Goal: Transaction & Acquisition: Subscribe to service/newsletter

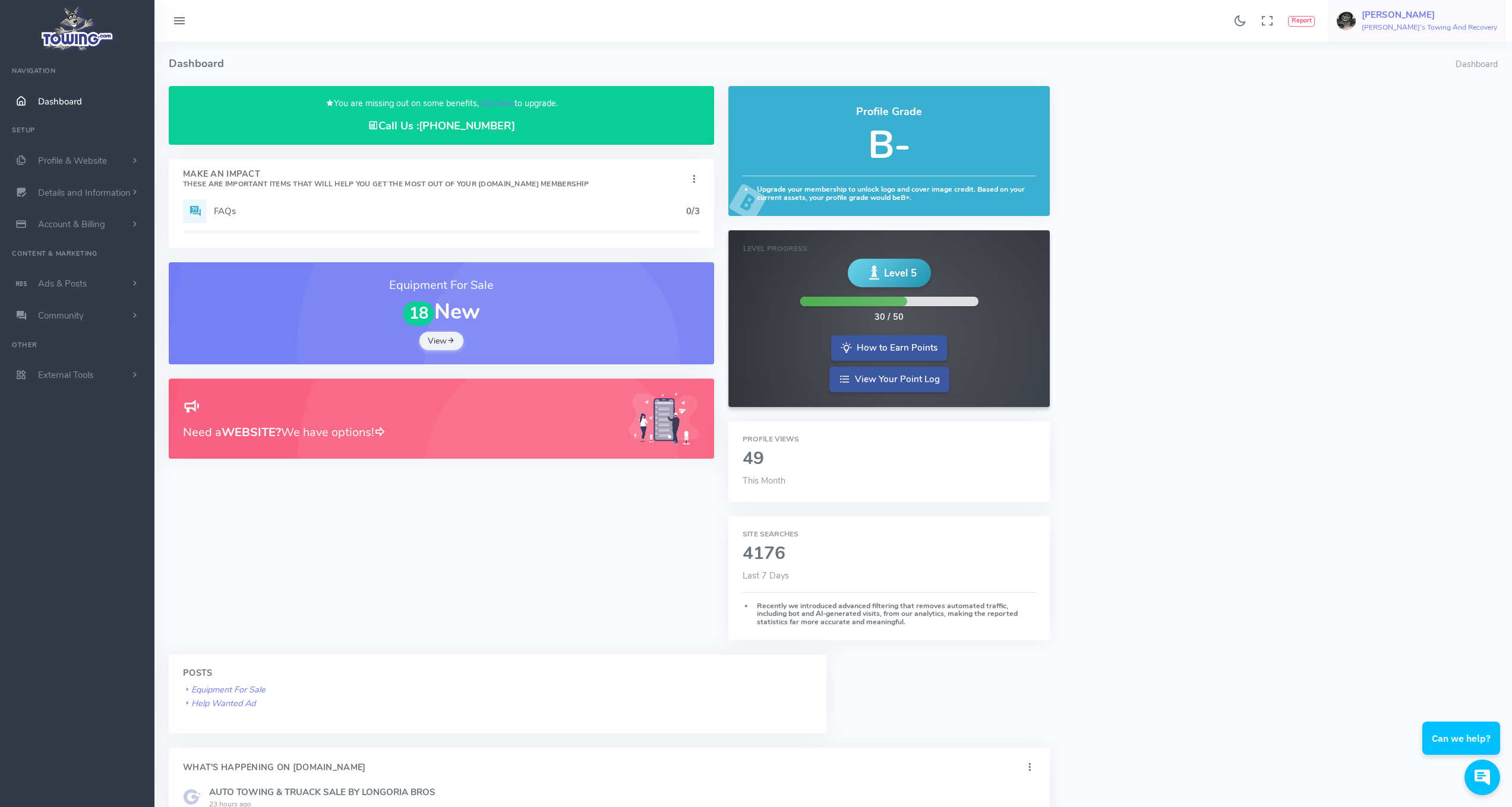
click at [1436, 29] on h6 "[PERSON_NAME]'s Towing And Recovery" at bounding box center [1429, 27] width 136 height 7
click at [1439, 78] on span "Account Settings" at bounding box center [1449, 72] width 65 height 12
click at [70, 163] on span "Profile & Website" at bounding box center [72, 161] width 69 height 12
click at [65, 412] on span "Account & Billing" at bounding box center [71, 415] width 67 height 12
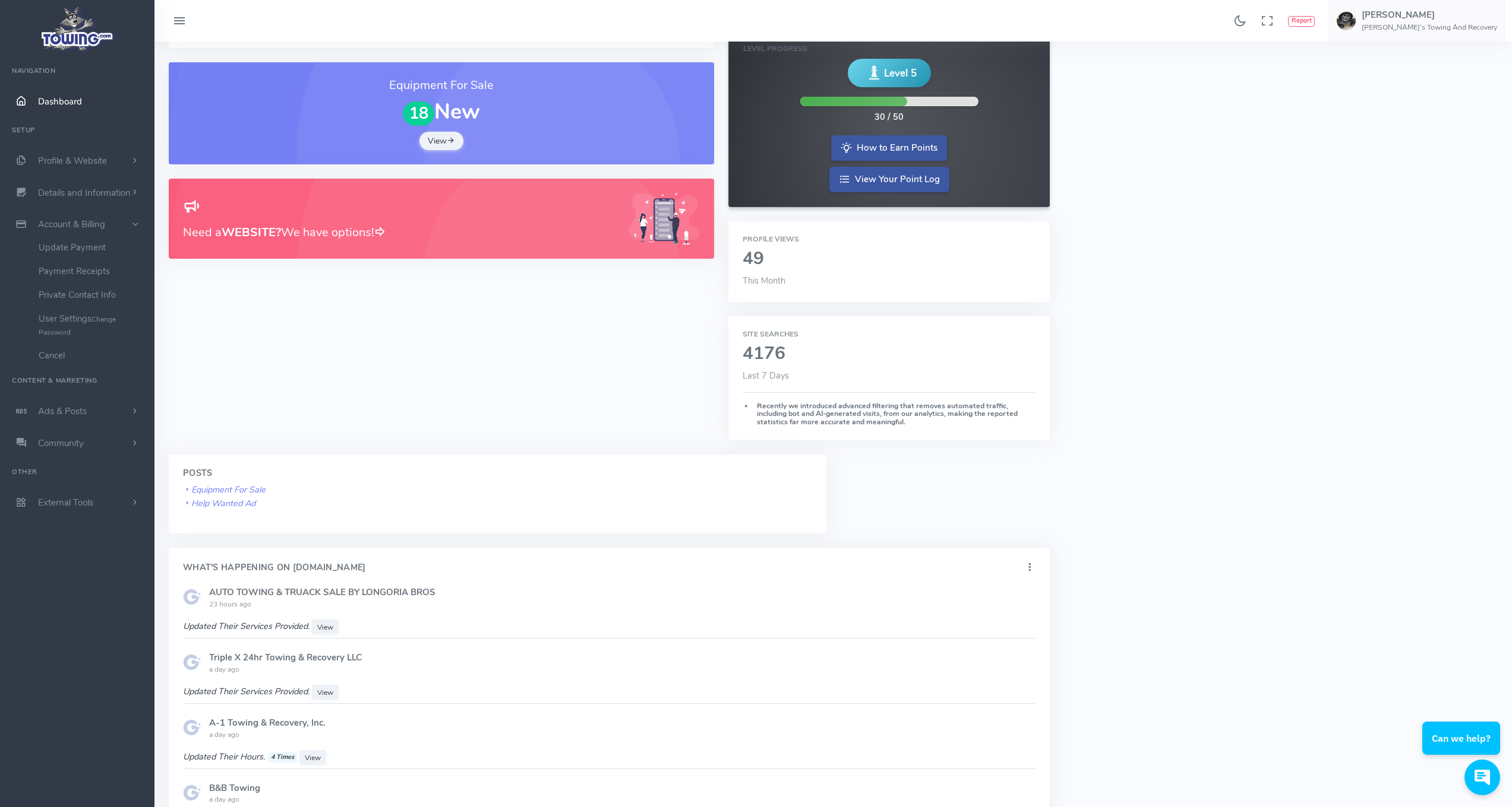
scroll to position [4, 0]
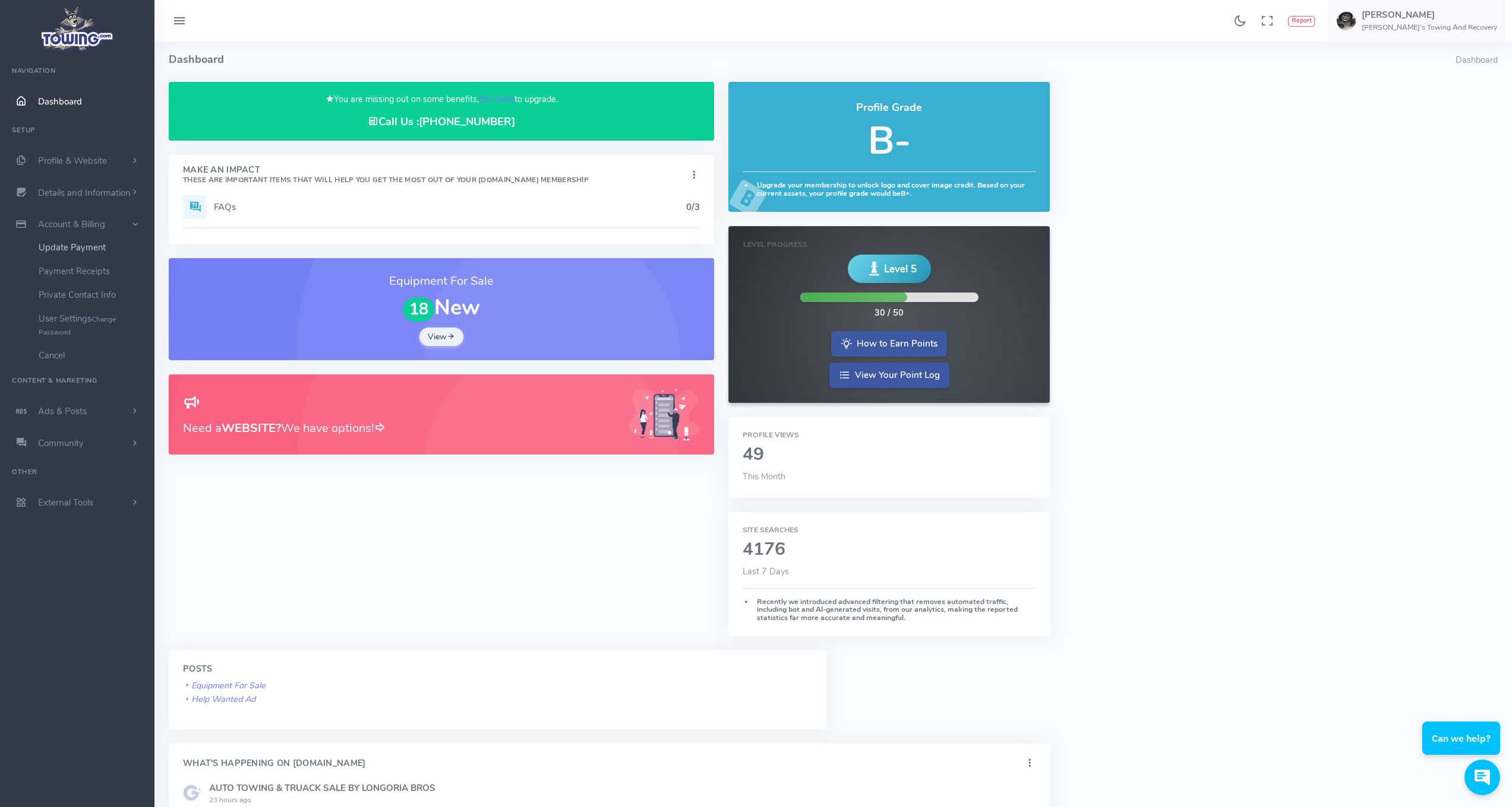
click at [70, 246] on link "Update Payment" at bounding box center [92, 247] width 124 height 24
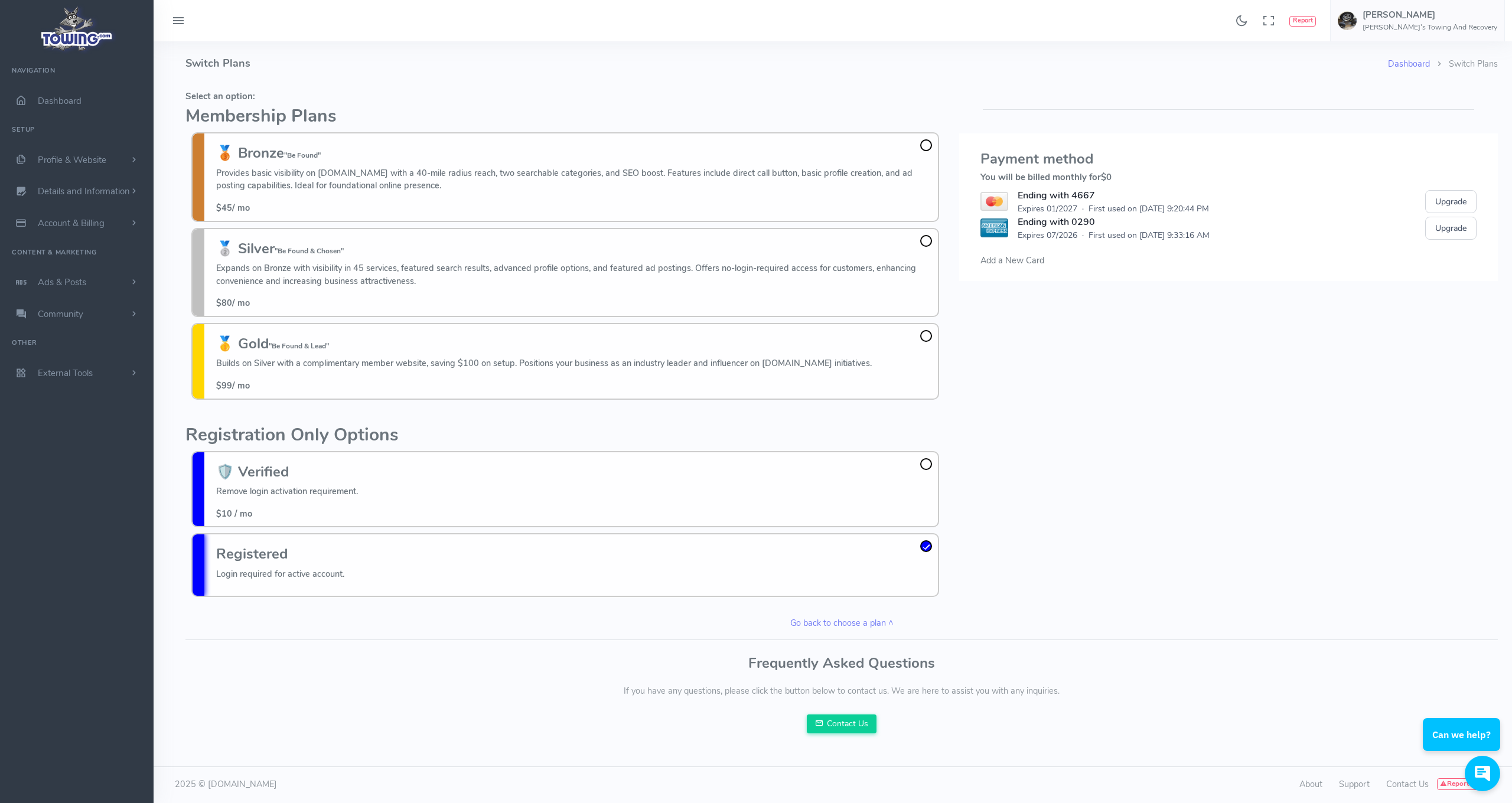
click at [931, 332] on span at bounding box center [926, 336] width 12 height 12
click at [0, 0] on input "🥇 Gold "Be Found & Lead" Builds on Silver with a complimentary member website, …" at bounding box center [0, 0] width 0 height 0
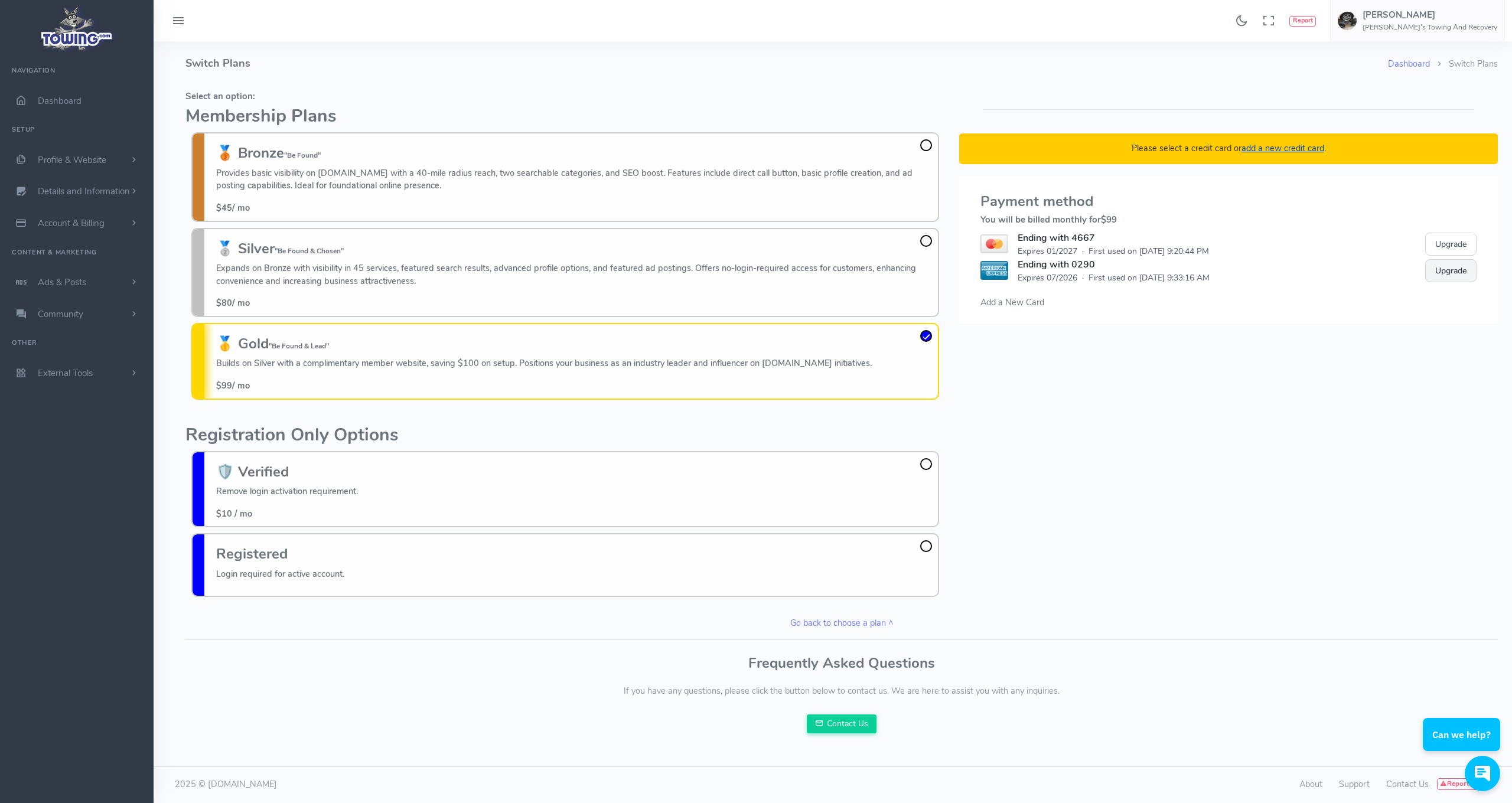
click at [1461, 273] on button "Upgrade" at bounding box center [1451, 270] width 52 height 23
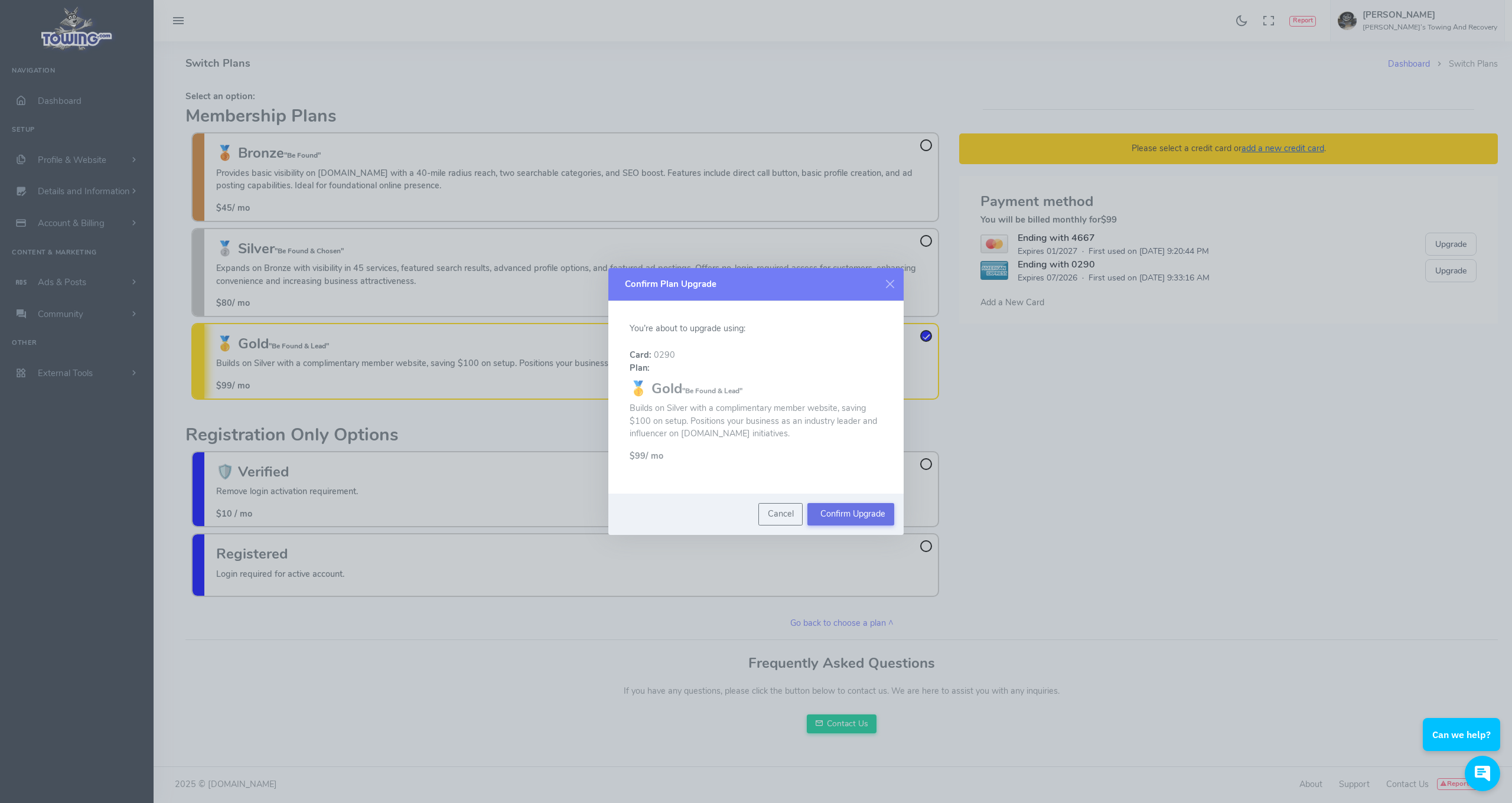
click at [862, 511] on button "Confirm Upgrade" at bounding box center [851, 514] width 87 height 22
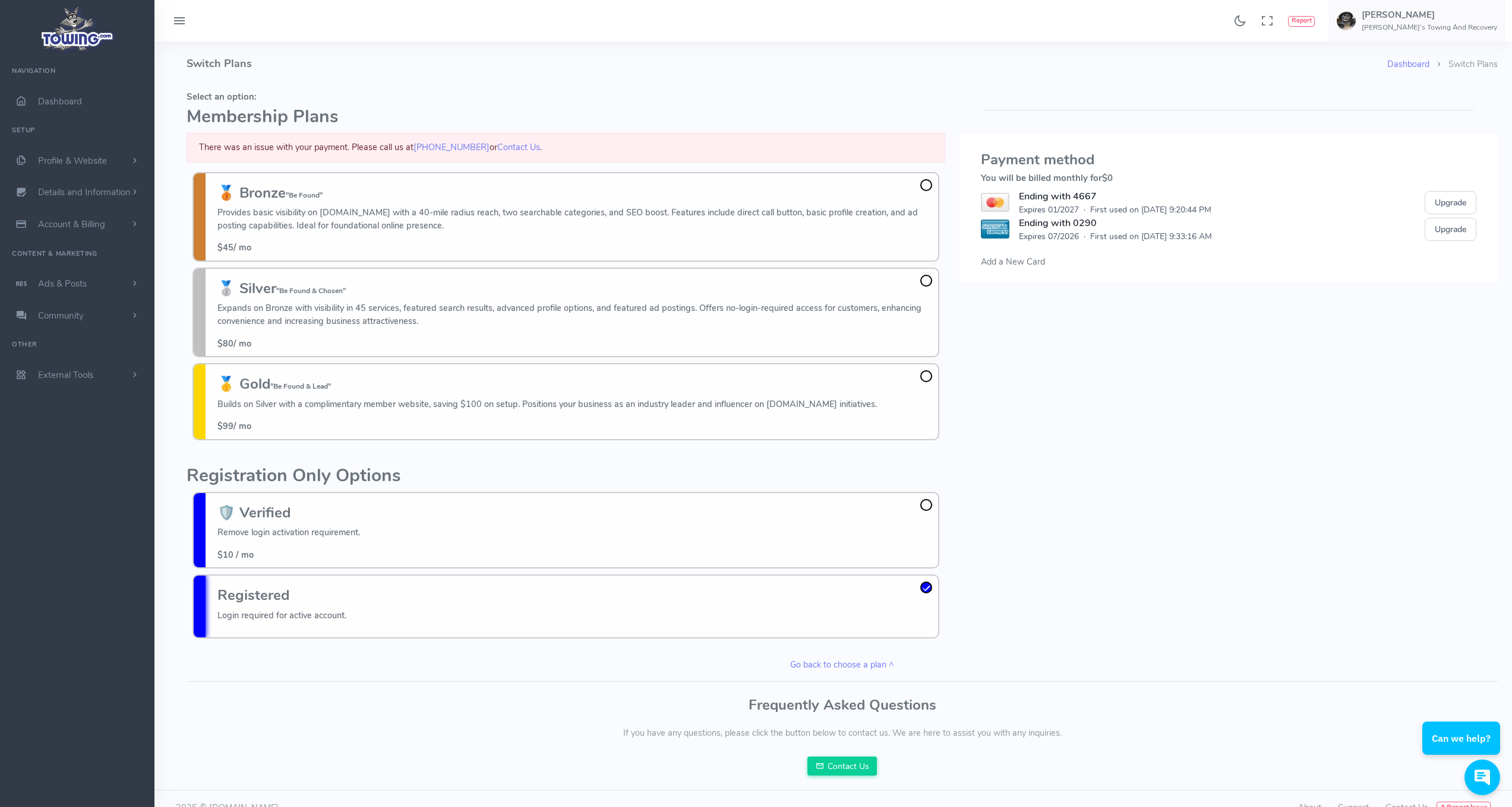
click at [1013, 264] on span "Add a New Card" at bounding box center [1013, 262] width 64 height 12
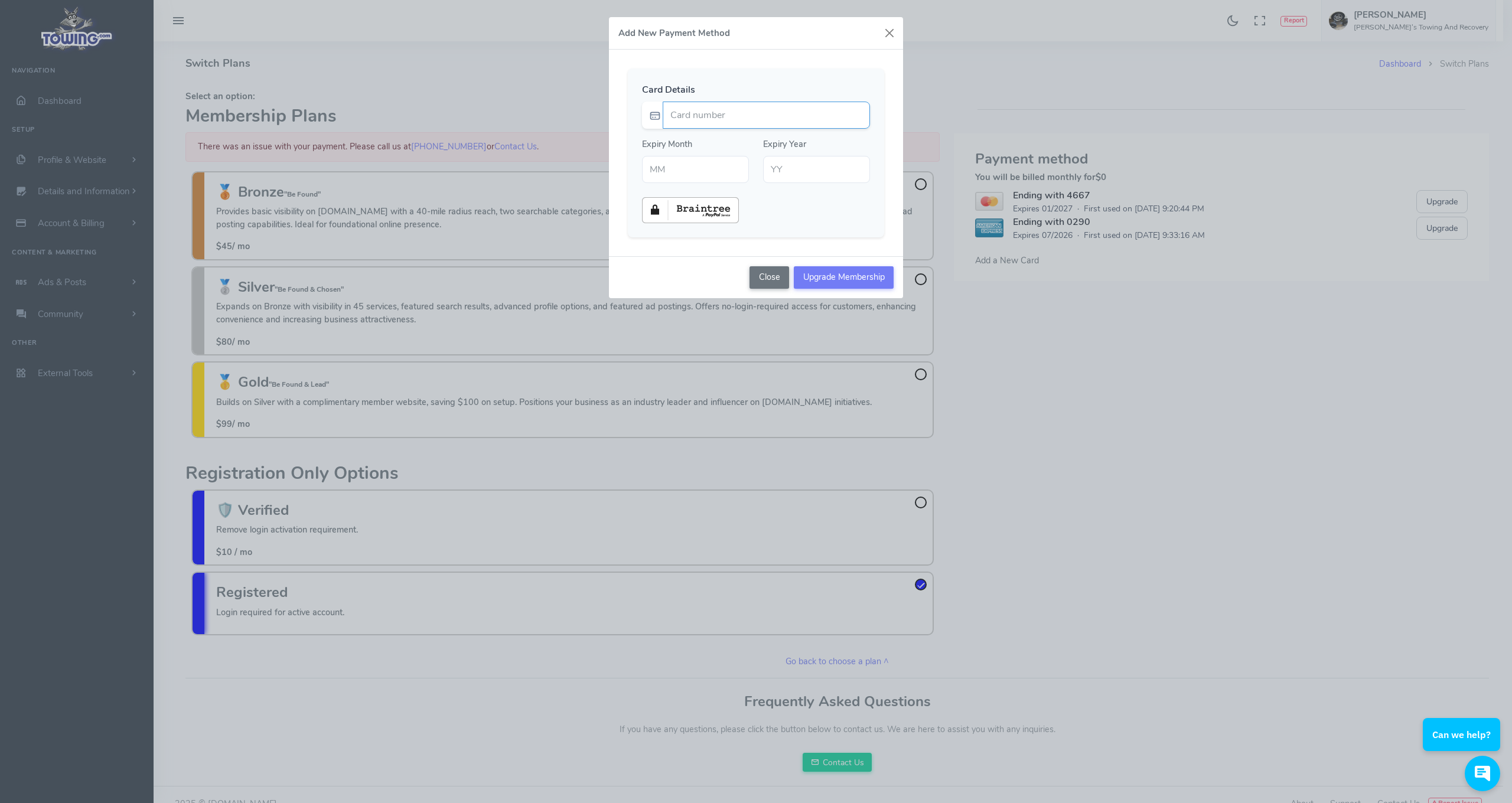
click at [747, 117] on input "Card number" at bounding box center [766, 115] width 207 height 27
type input "373967026494004"
type input "05"
type input "30"
click at [868, 280] on input "Upgrade Membership" at bounding box center [844, 278] width 100 height 22
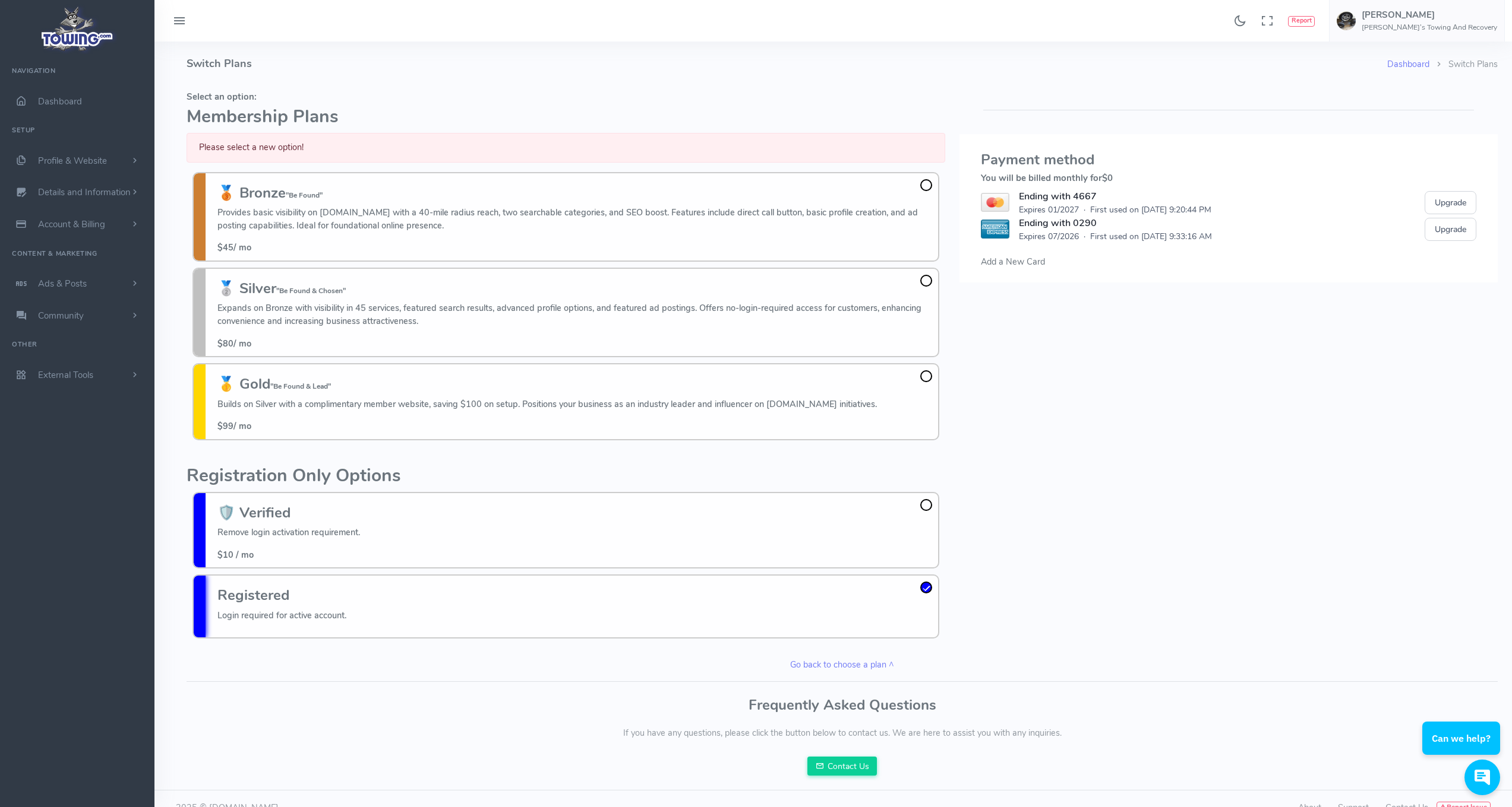
click at [867, 603] on div "Registered Login required for active account." at bounding box center [566, 606] width 747 height 64
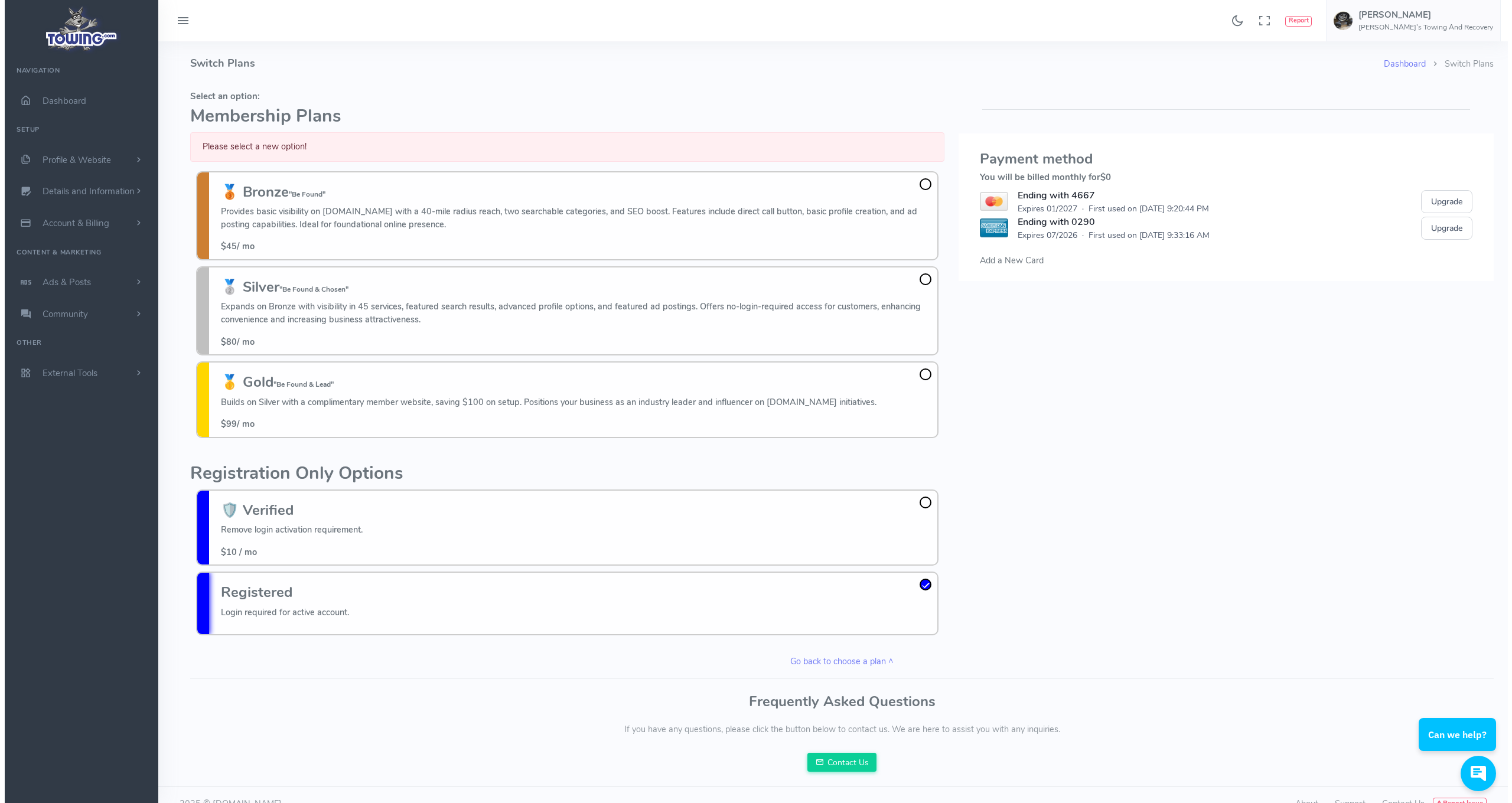
scroll to position [10, 0]
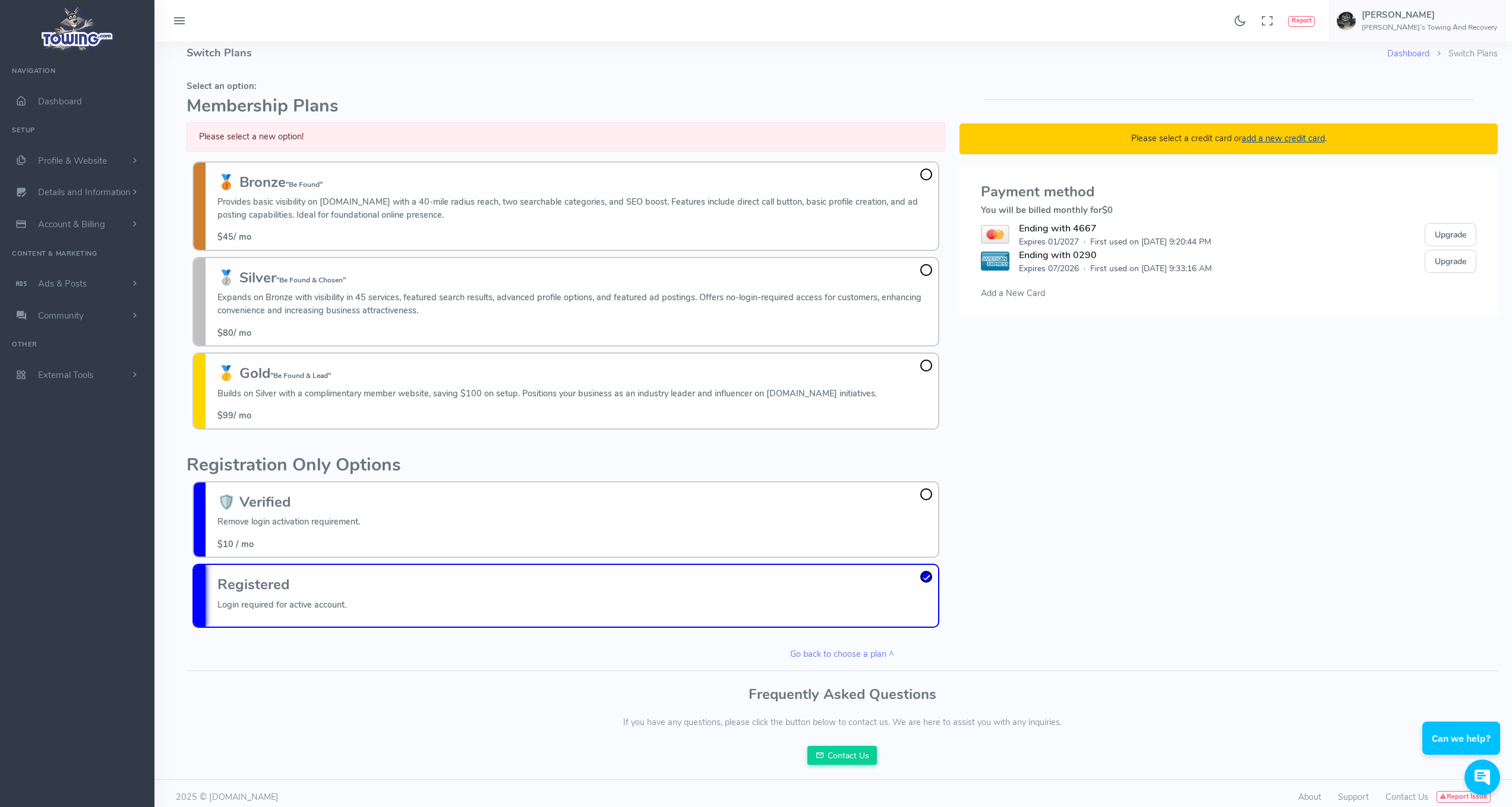
click at [1011, 295] on span "Add a New Card" at bounding box center [1013, 293] width 64 height 12
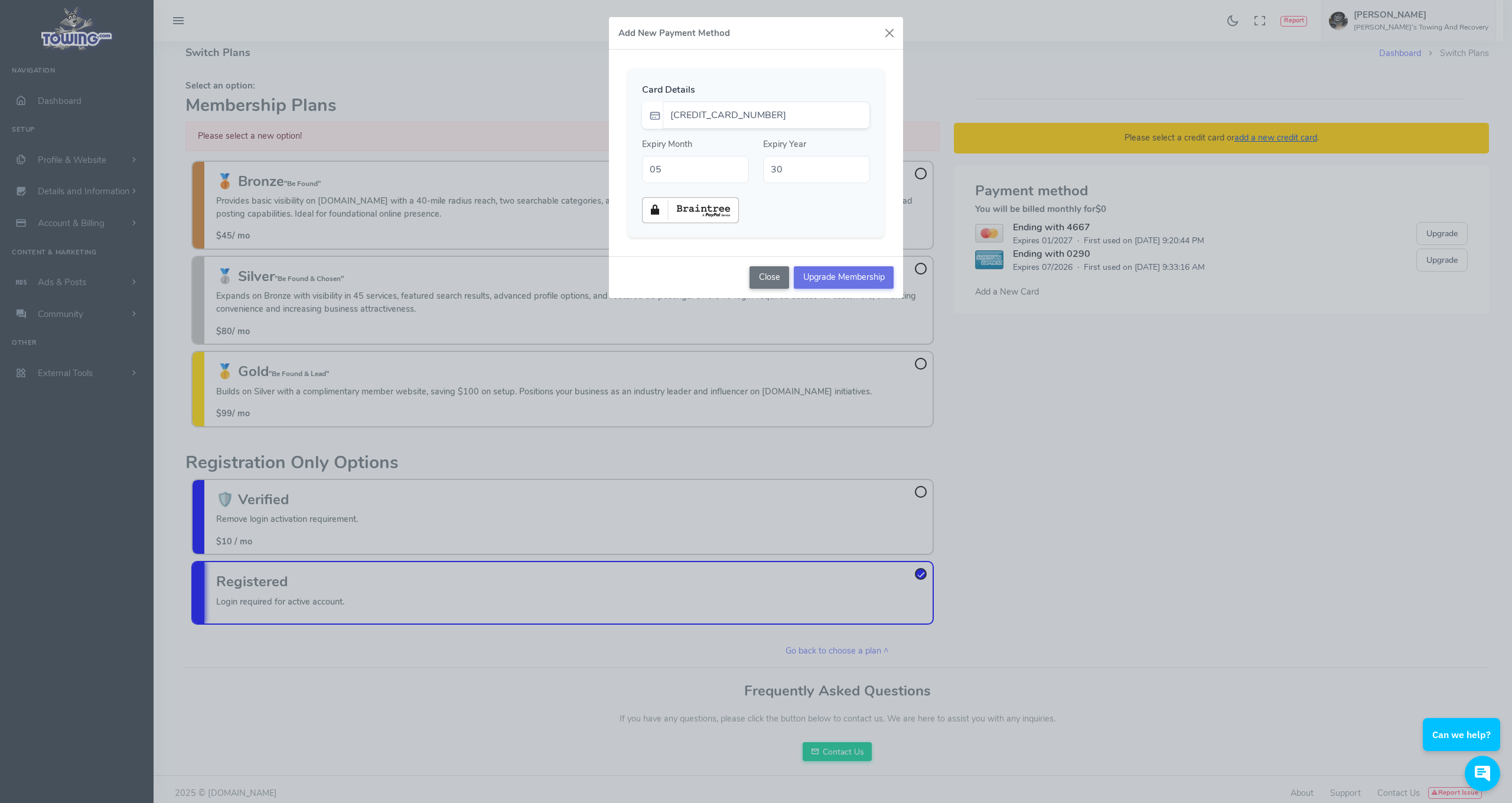
click at [852, 276] on input "Upgrade Membership" at bounding box center [844, 278] width 100 height 22
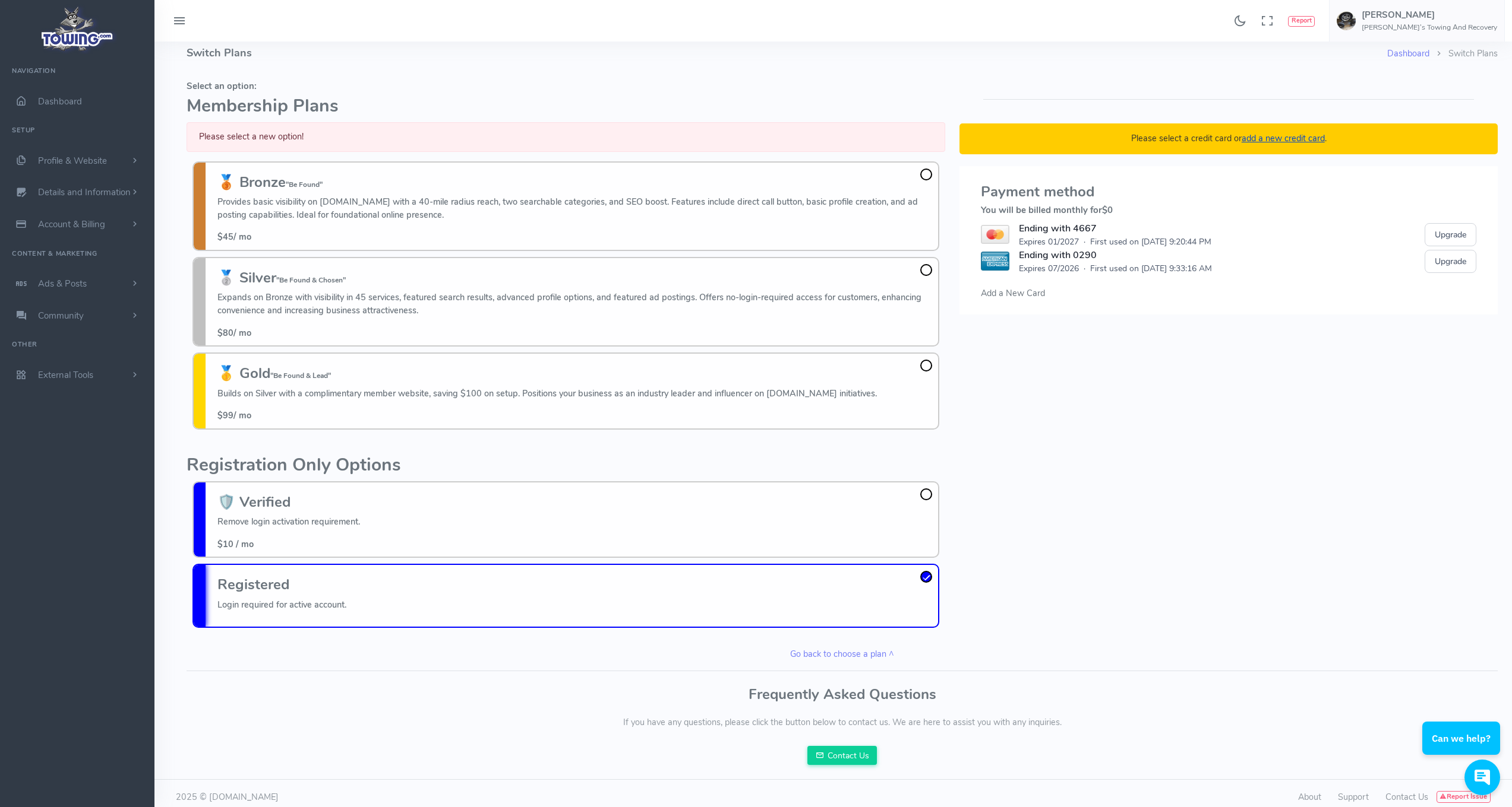
click at [922, 369] on div "🥇 Gold "Be Found & Lead" Builds on Silver with a complimentary member website, …" at bounding box center [566, 391] width 747 height 77
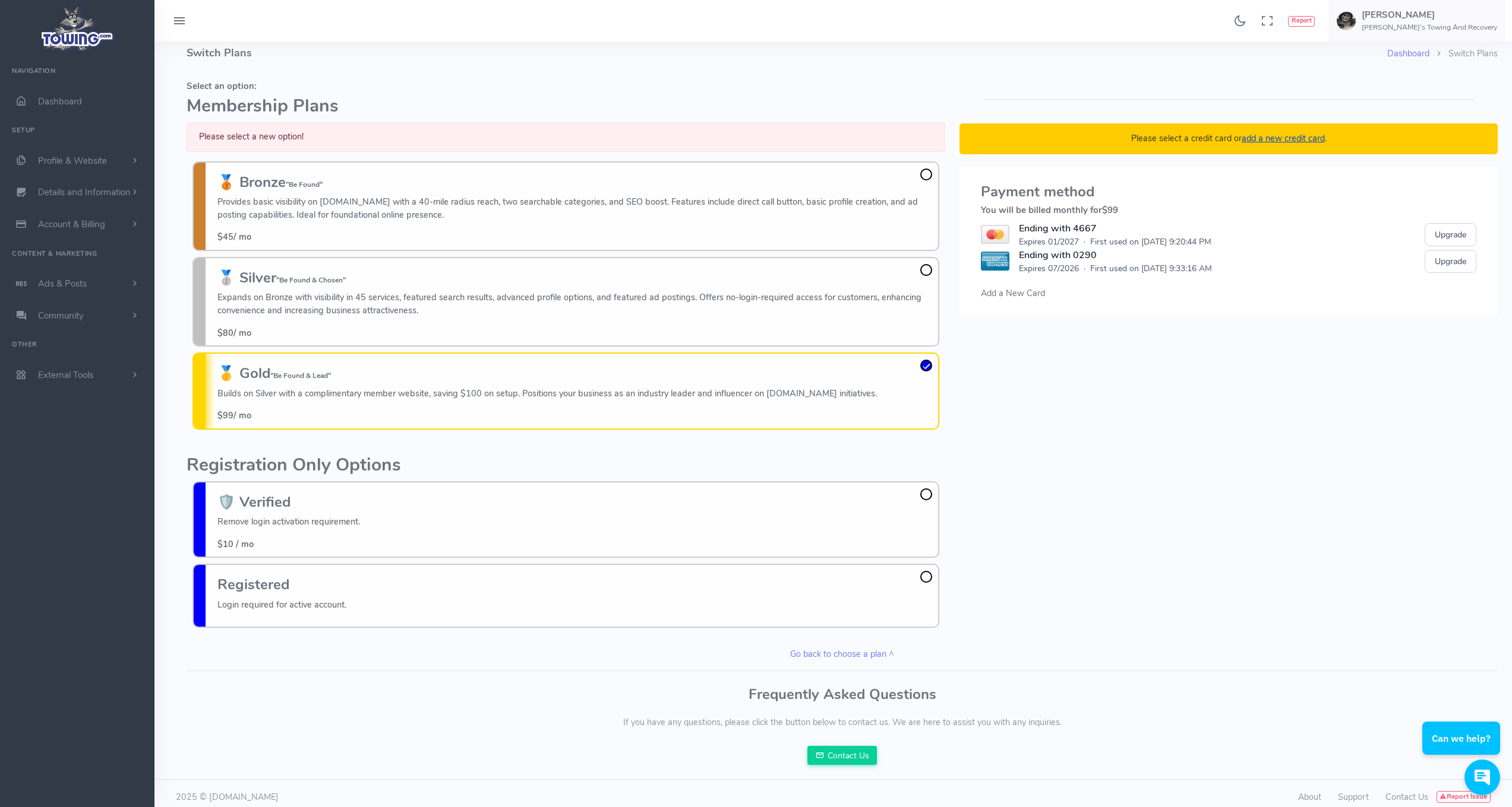
click at [1039, 292] on span "Add a New Card" at bounding box center [1013, 293] width 64 height 12
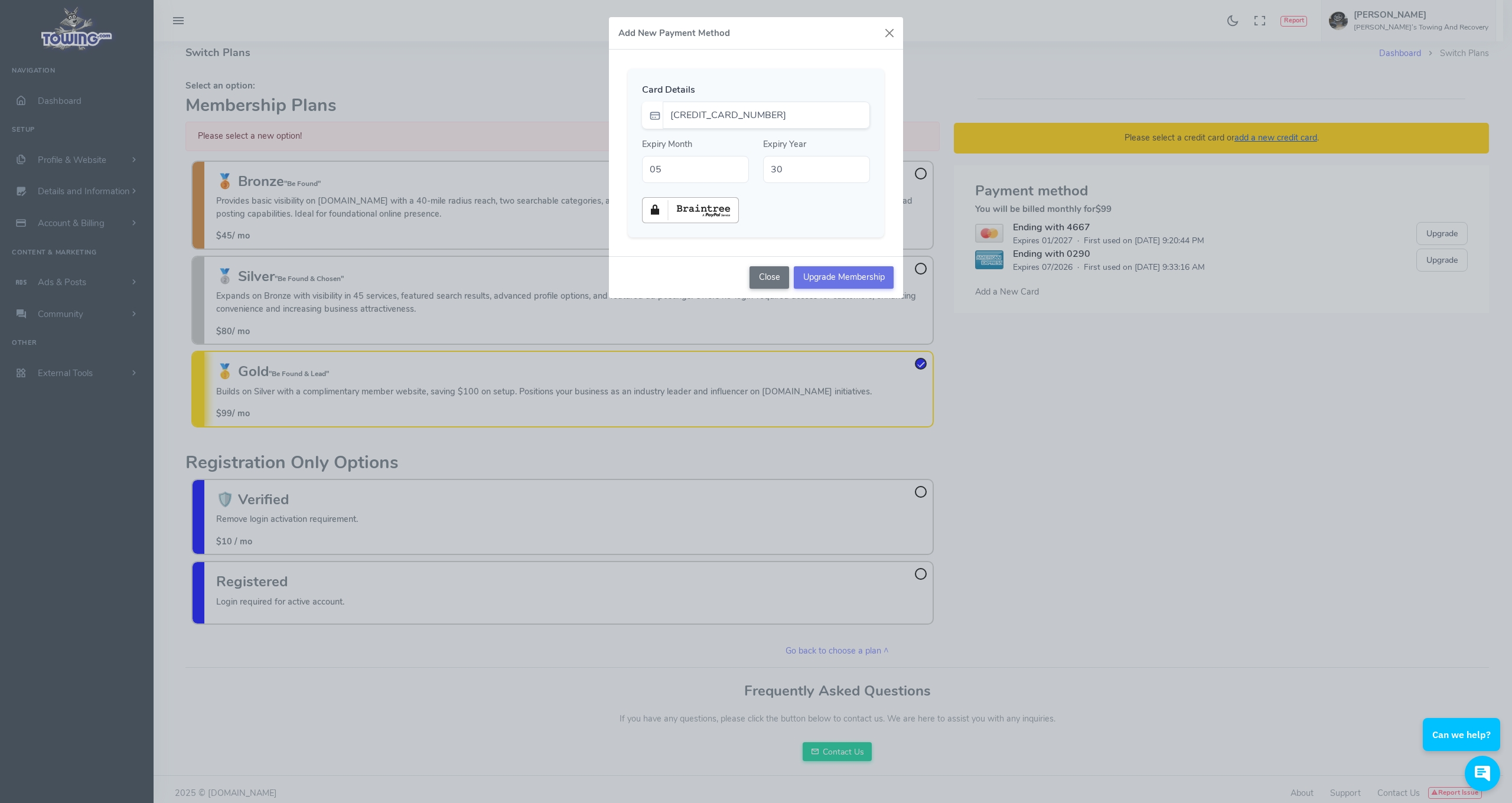
click at [857, 276] on input "Upgrade Membership" at bounding box center [844, 278] width 100 height 22
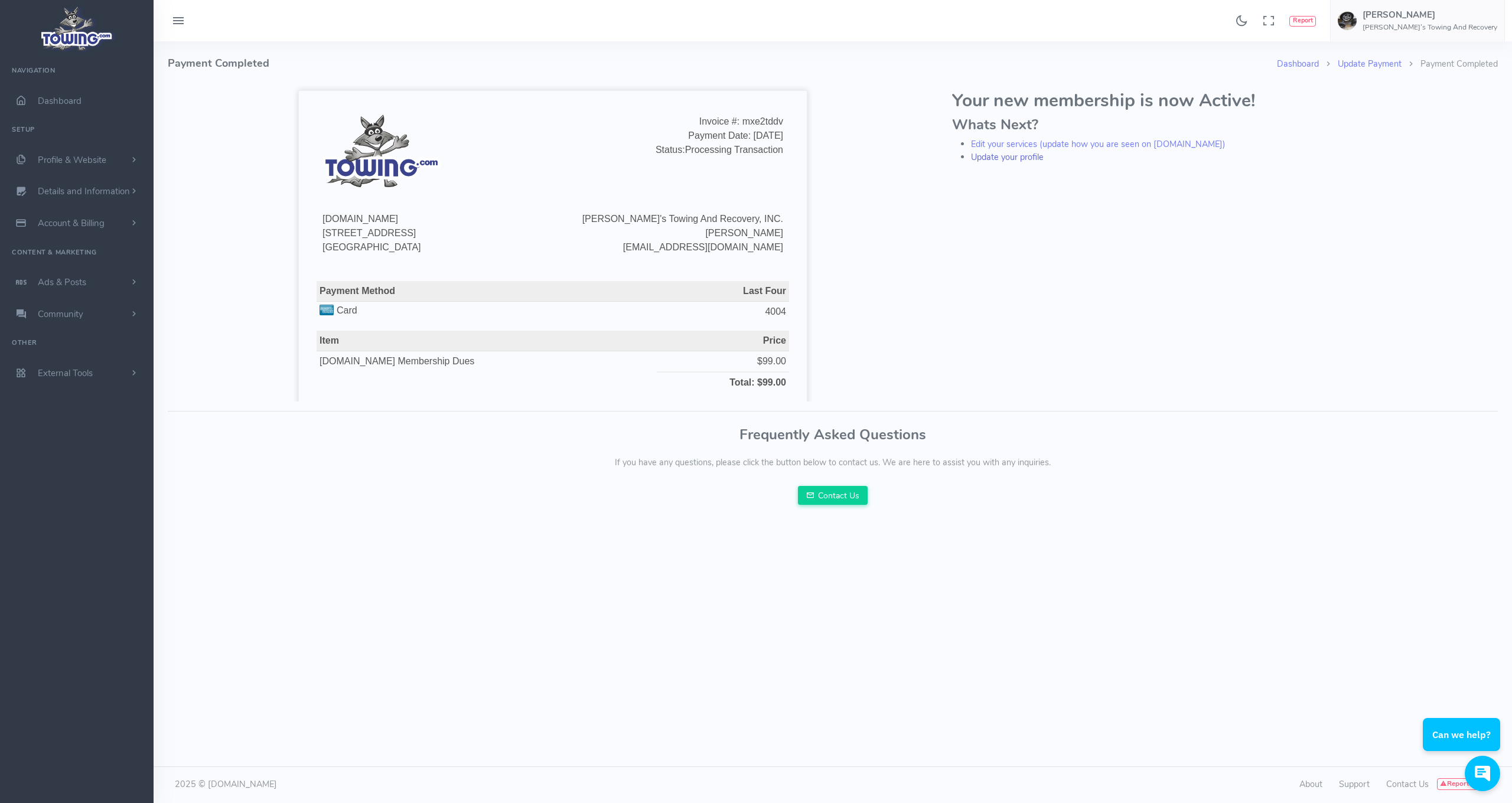
click at [998, 159] on link "Update your profile" at bounding box center [1007, 157] width 73 height 12
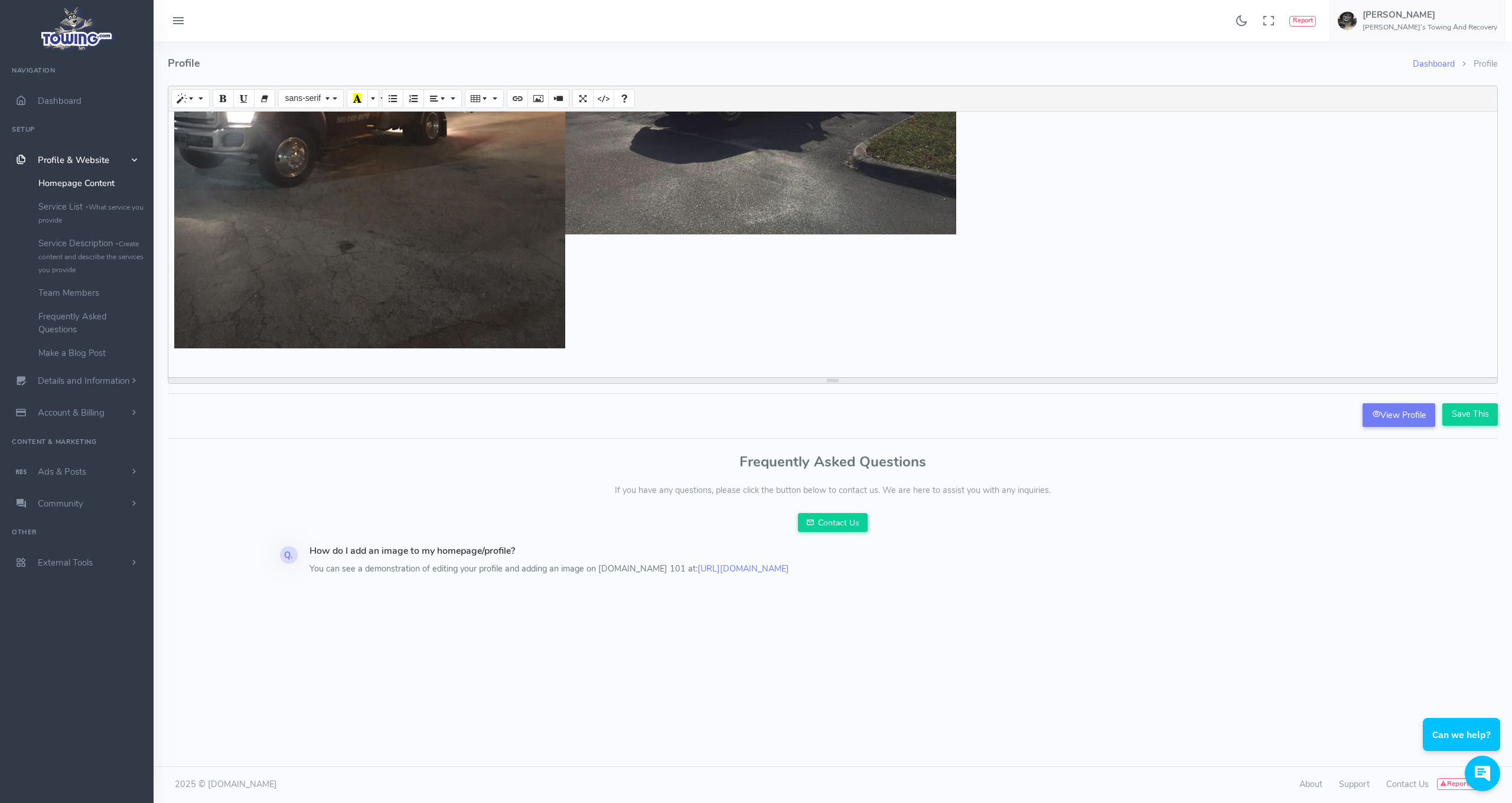
scroll to position [697, 0]
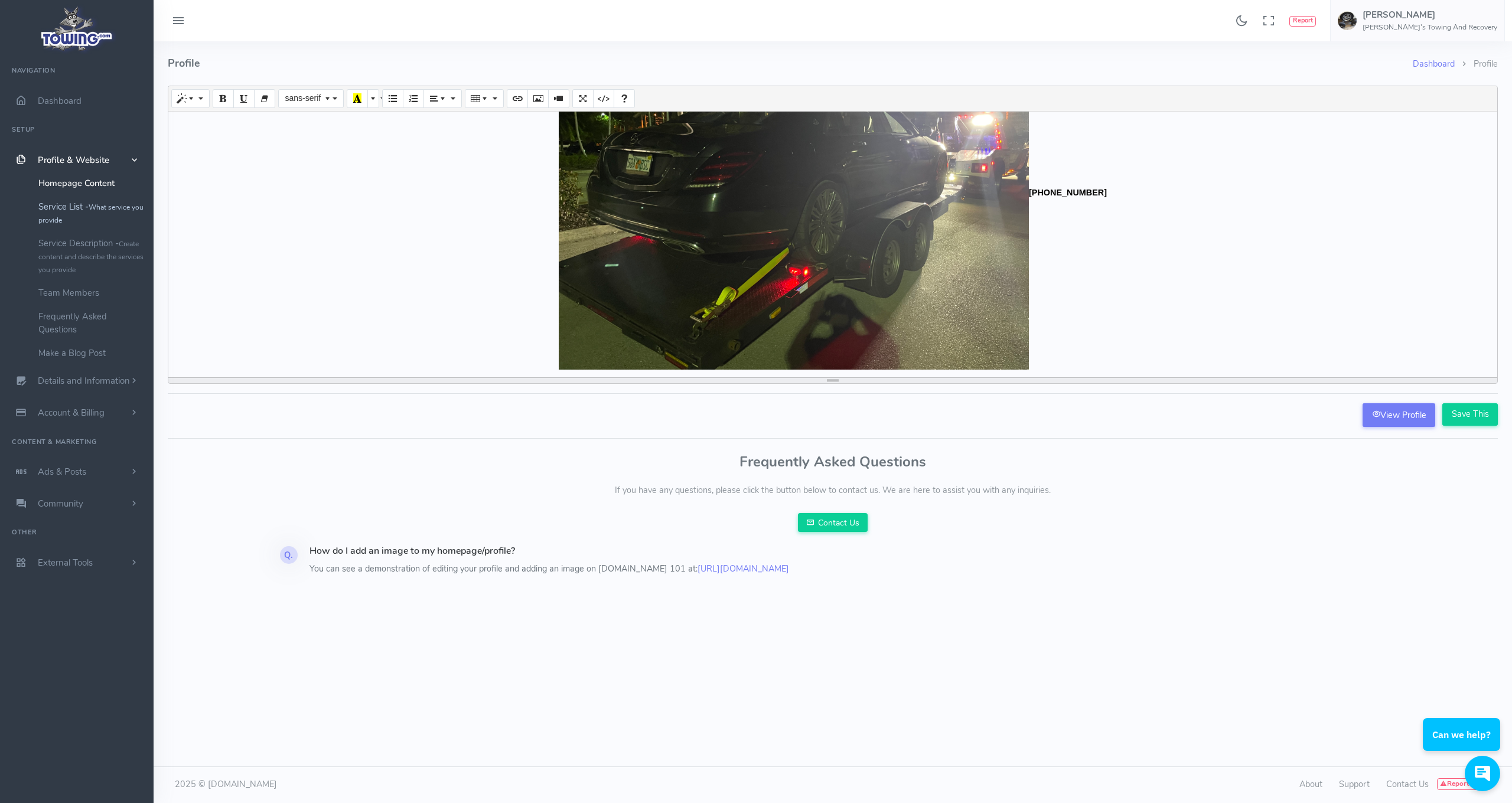
click at [79, 207] on link "Service List - What service you provide" at bounding box center [91, 214] width 124 height 37
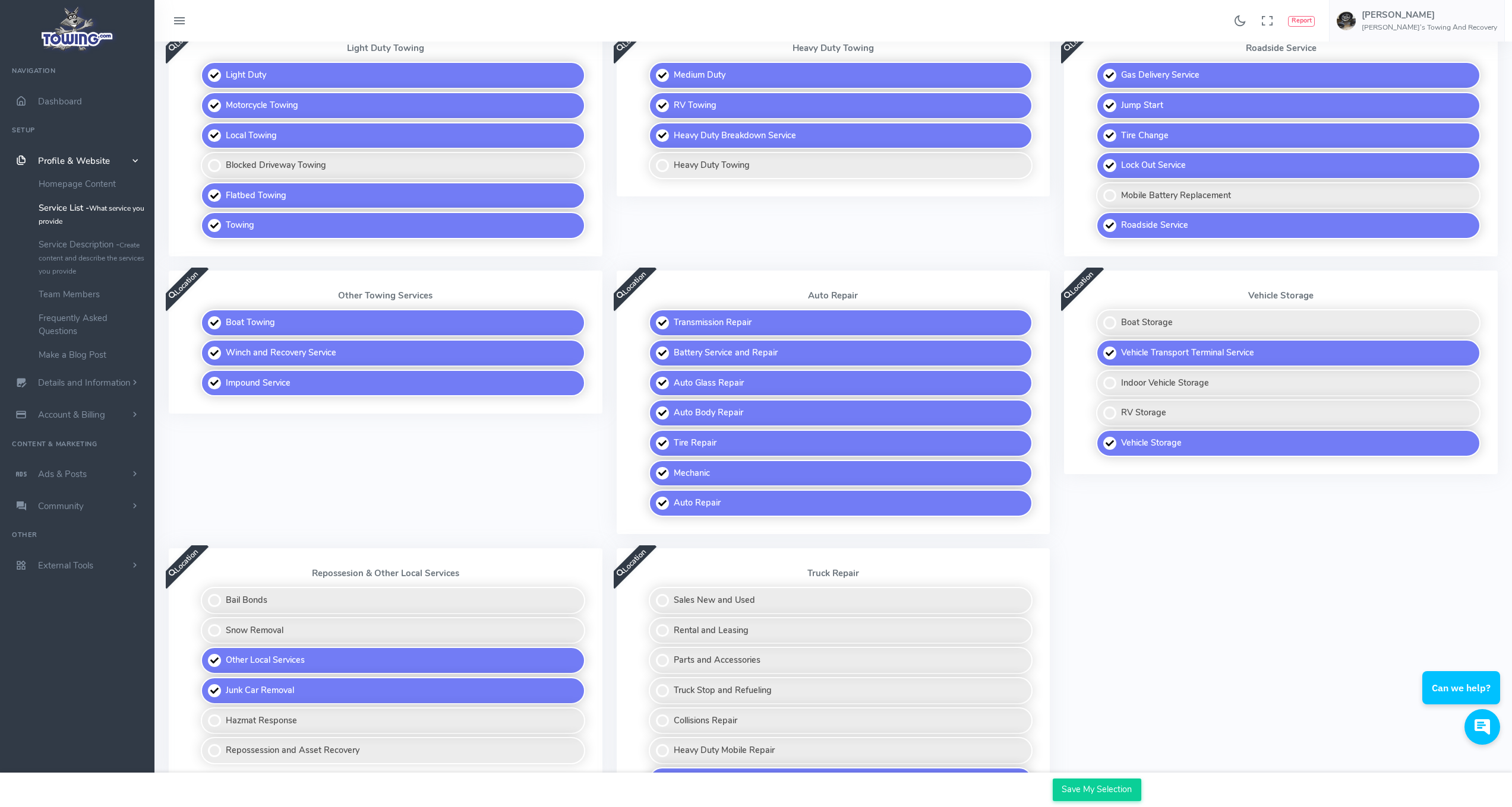
scroll to position [417, 0]
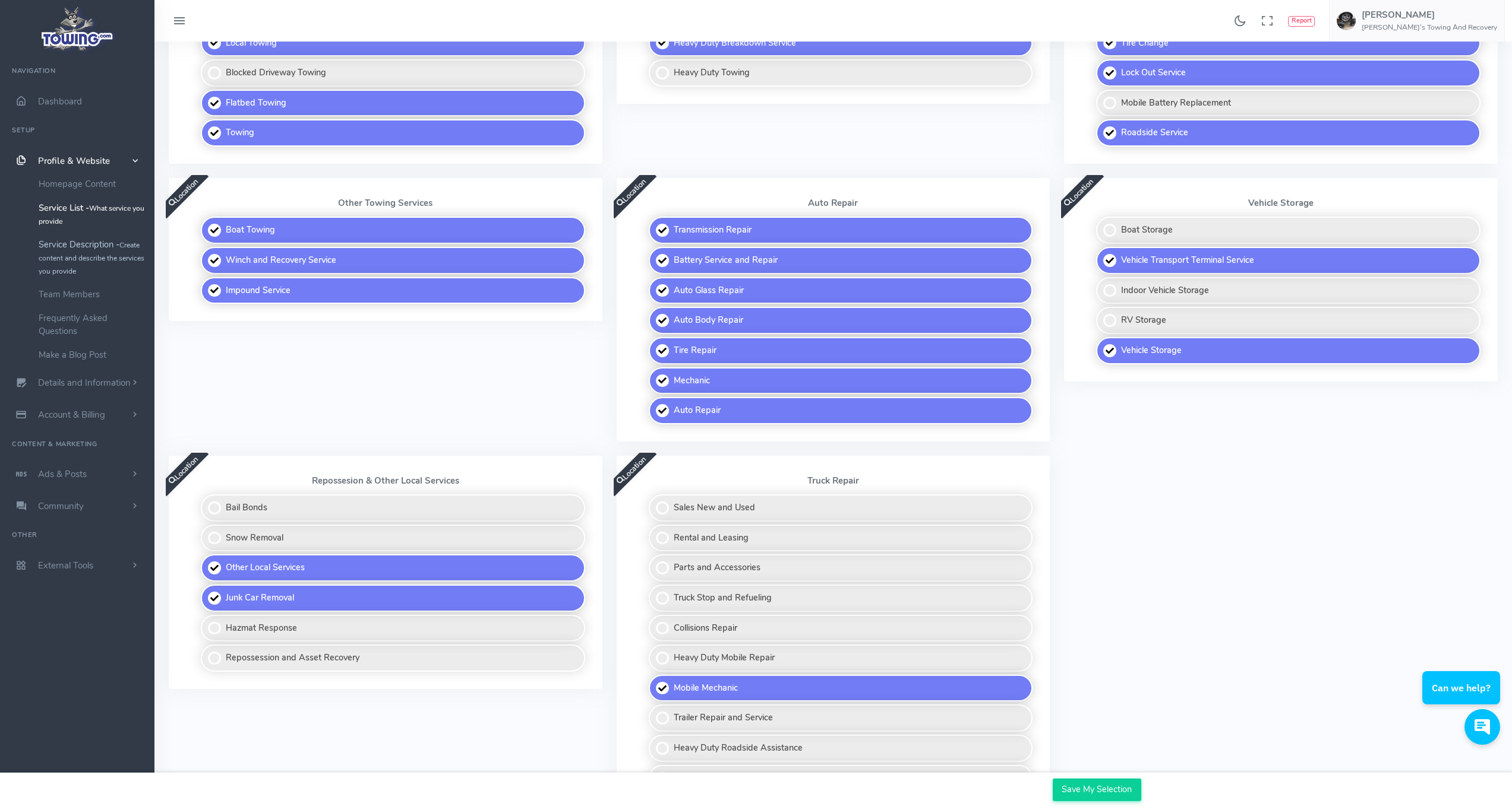
click at [61, 252] on link "Service Description - Create content and describe the services you provide" at bounding box center [92, 257] width 124 height 50
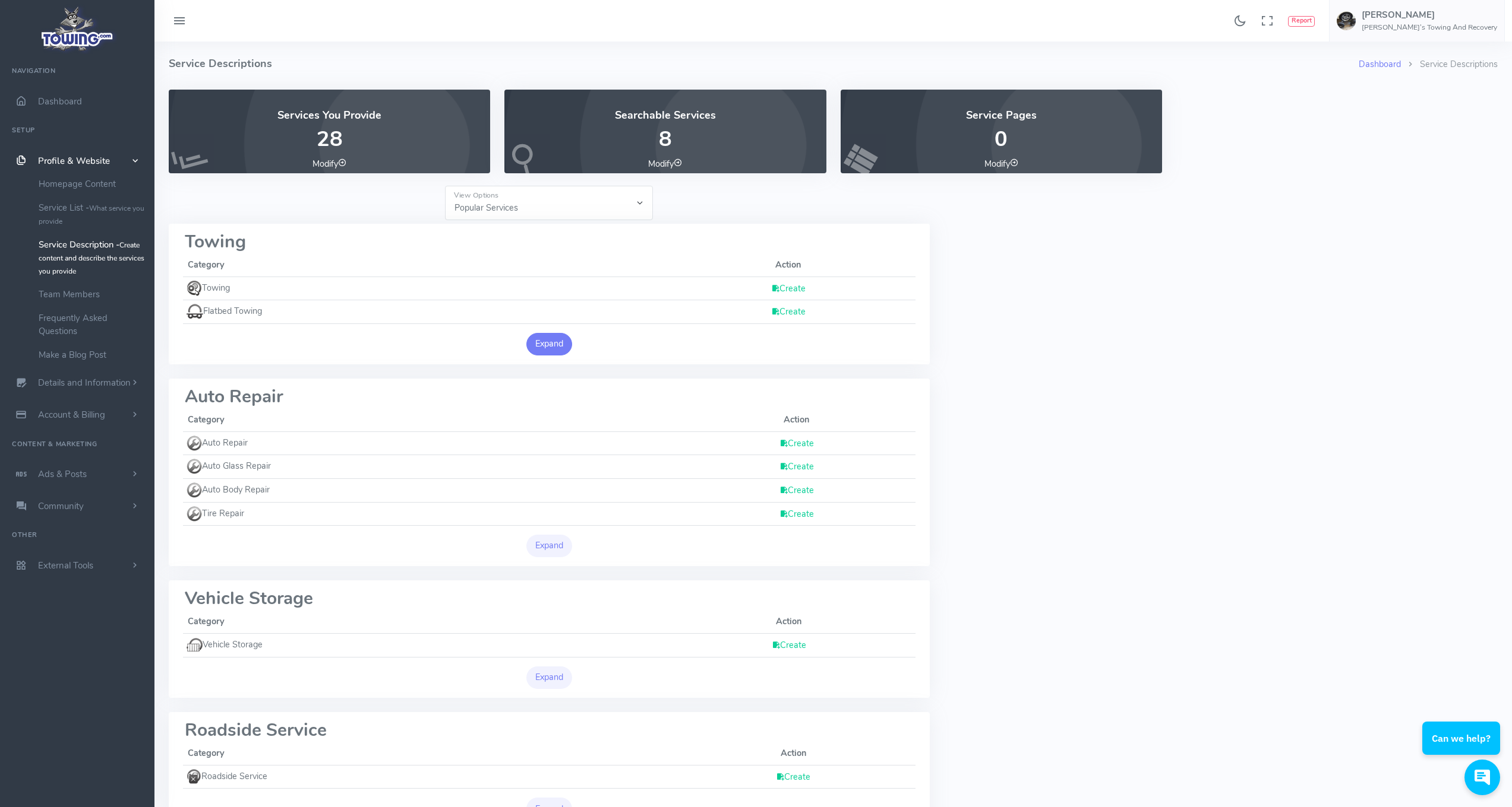
click at [551, 344] on button "Expand" at bounding box center [549, 344] width 47 height 22
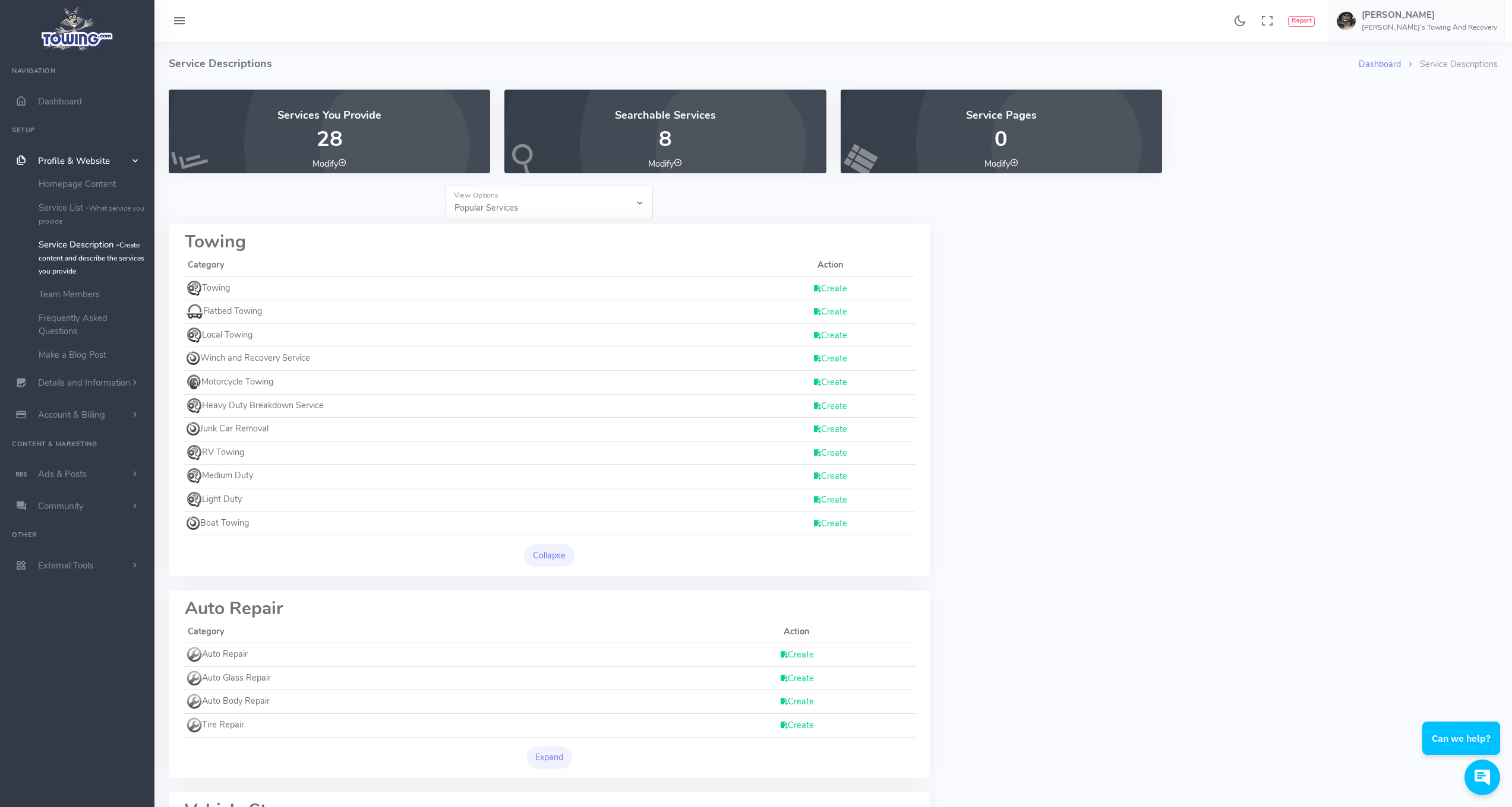
click at [337, 165] on link "Modify" at bounding box center [330, 164] width 34 height 12
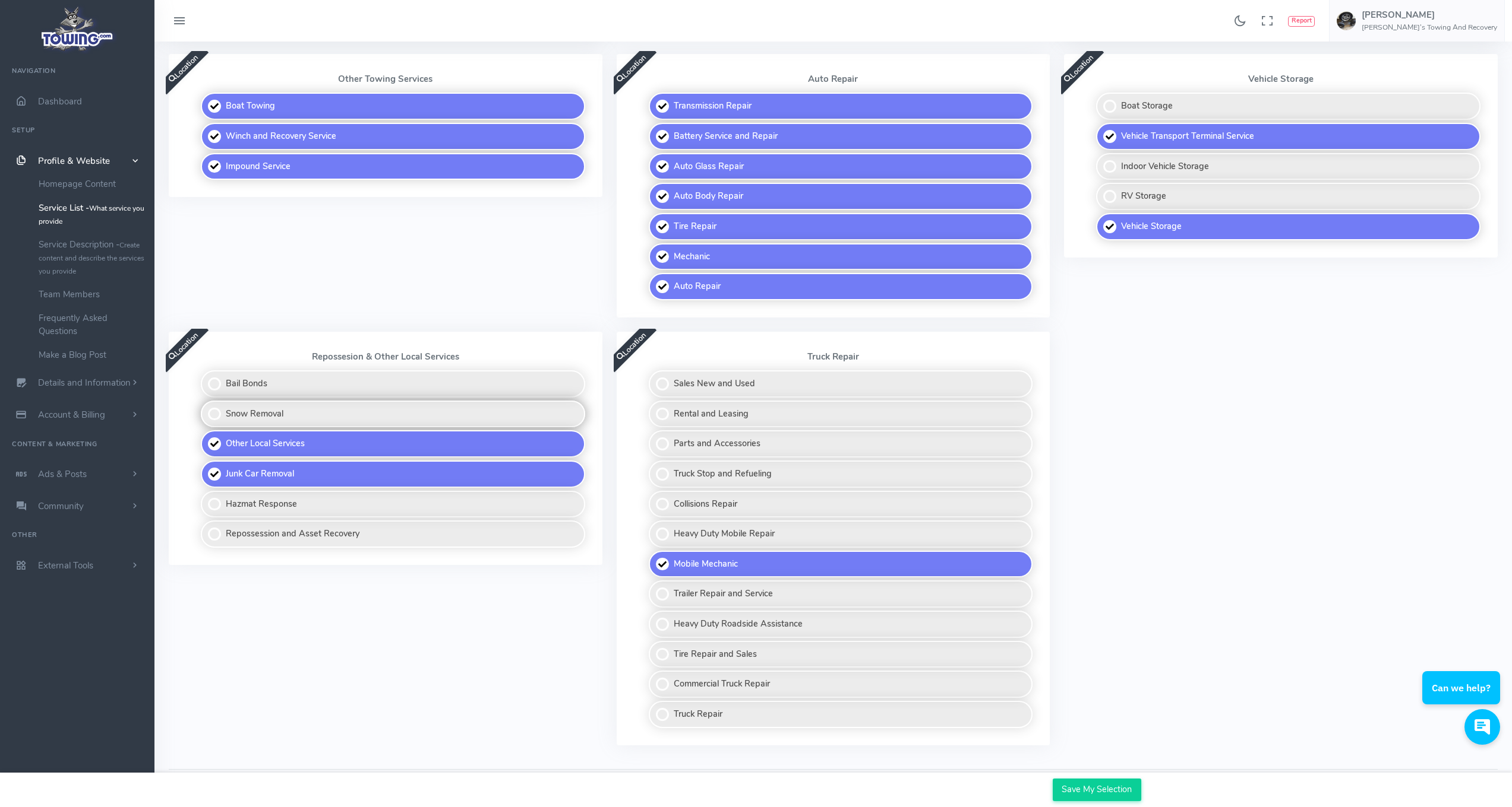
scroll to position [523, 0]
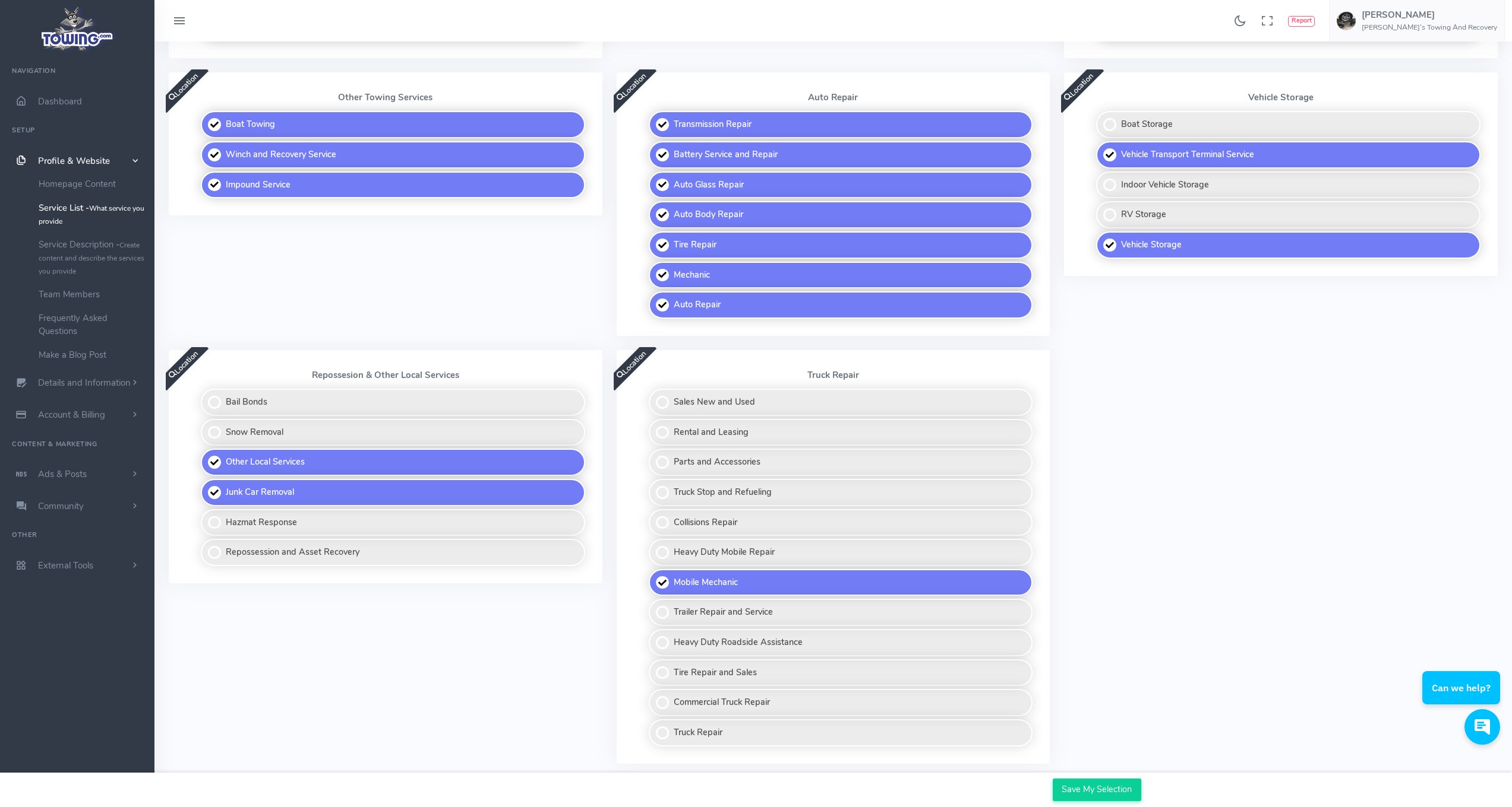
click at [89, 158] on span "Profile & Website" at bounding box center [73, 161] width 72 height 12
click at [64, 101] on span "Dashboard" at bounding box center [59, 101] width 44 height 12
